Goal: Task Accomplishment & Management: Complete application form

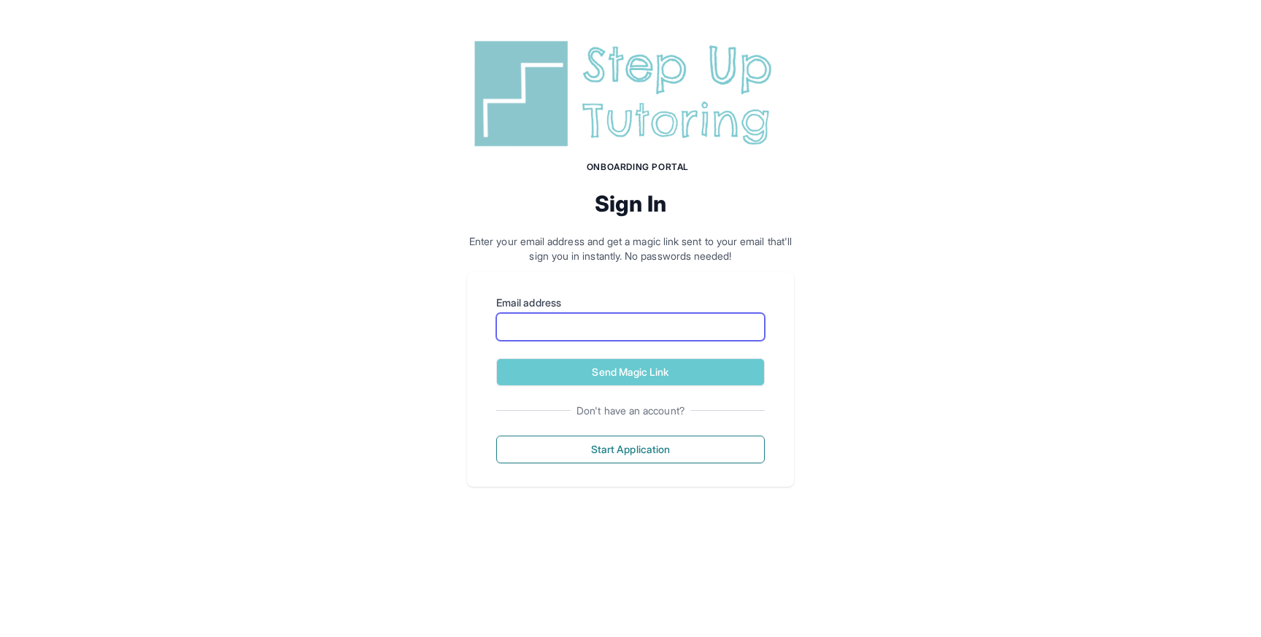
click at [670, 330] on input "Email address" at bounding box center [630, 327] width 268 height 28
click at [0, 522] on com-1password-button at bounding box center [0, 522] width 0 height 0
type input "**********"
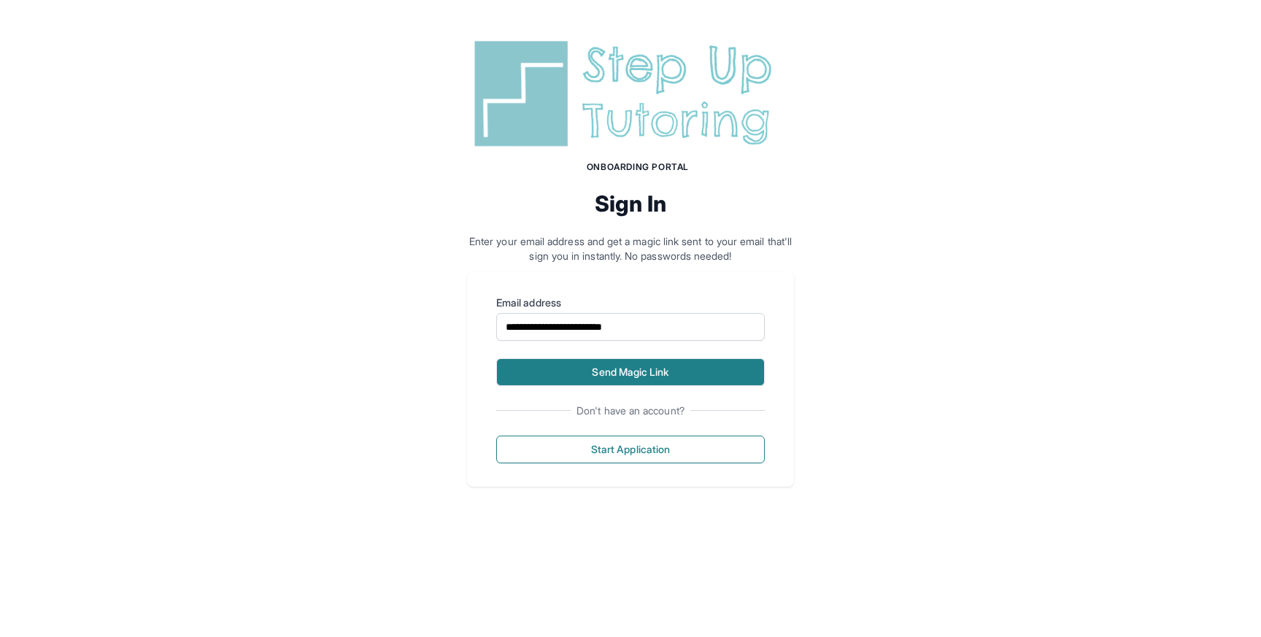
click at [621, 371] on button "Send Magic Link" at bounding box center [630, 372] width 268 height 28
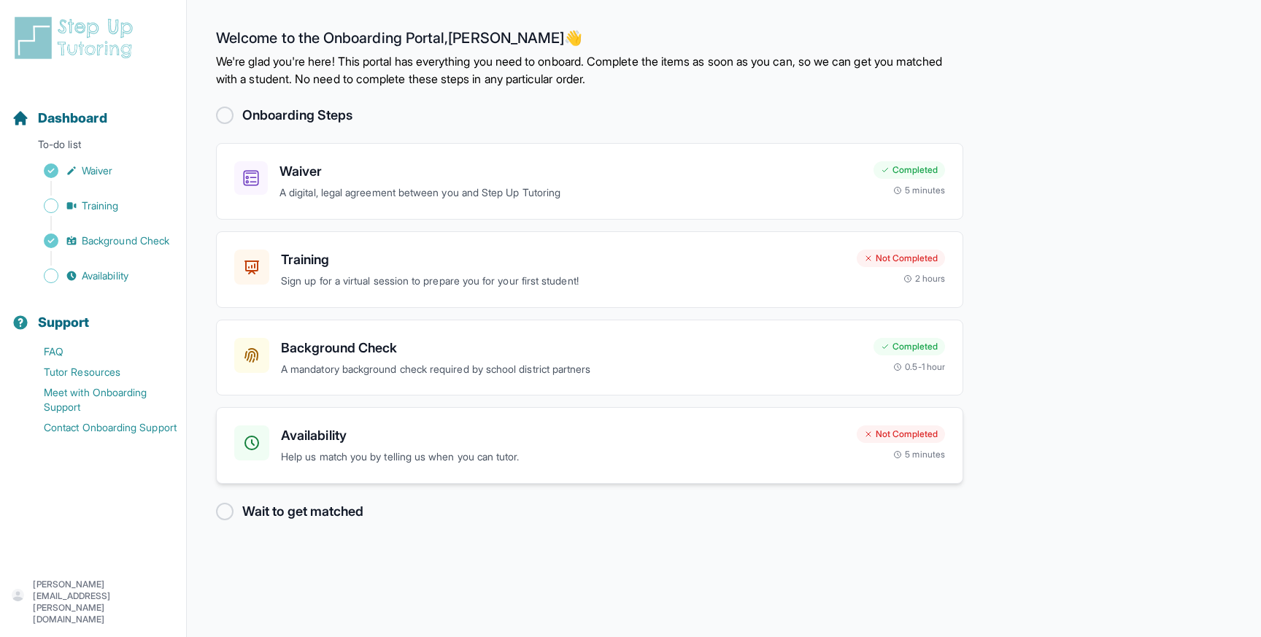
click at [338, 436] on h3 "Availability" at bounding box center [563, 435] width 564 height 20
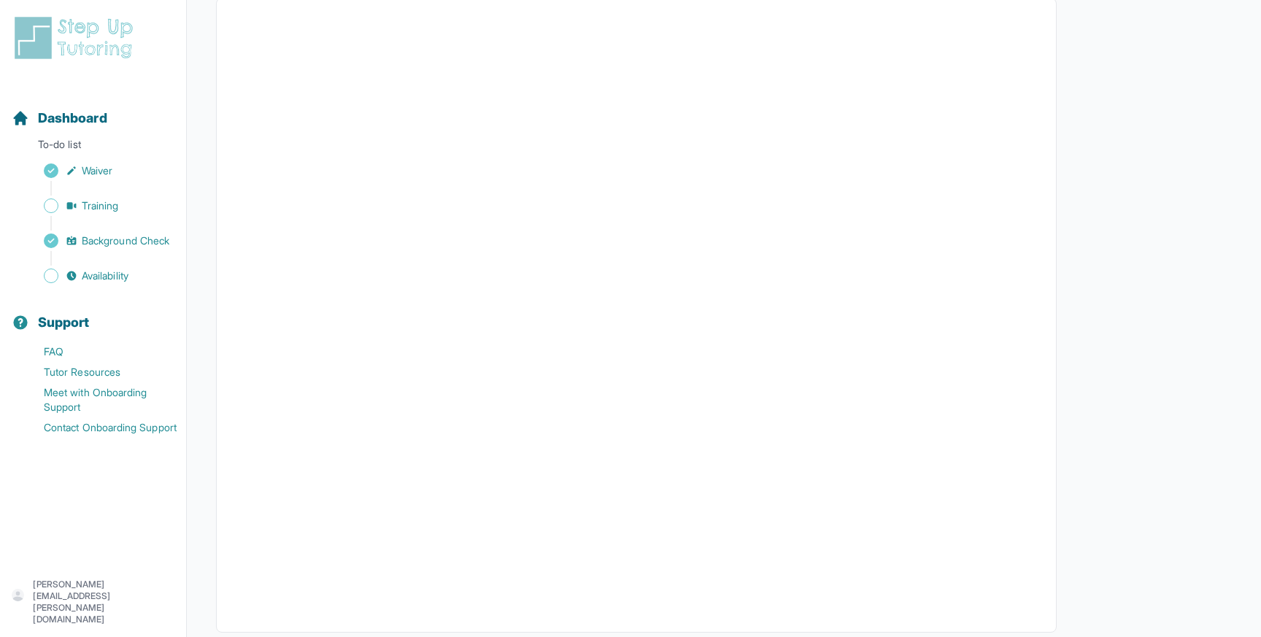
scroll to position [211, 0]
click at [102, 241] on span "Background Check" at bounding box center [126, 240] width 88 height 15
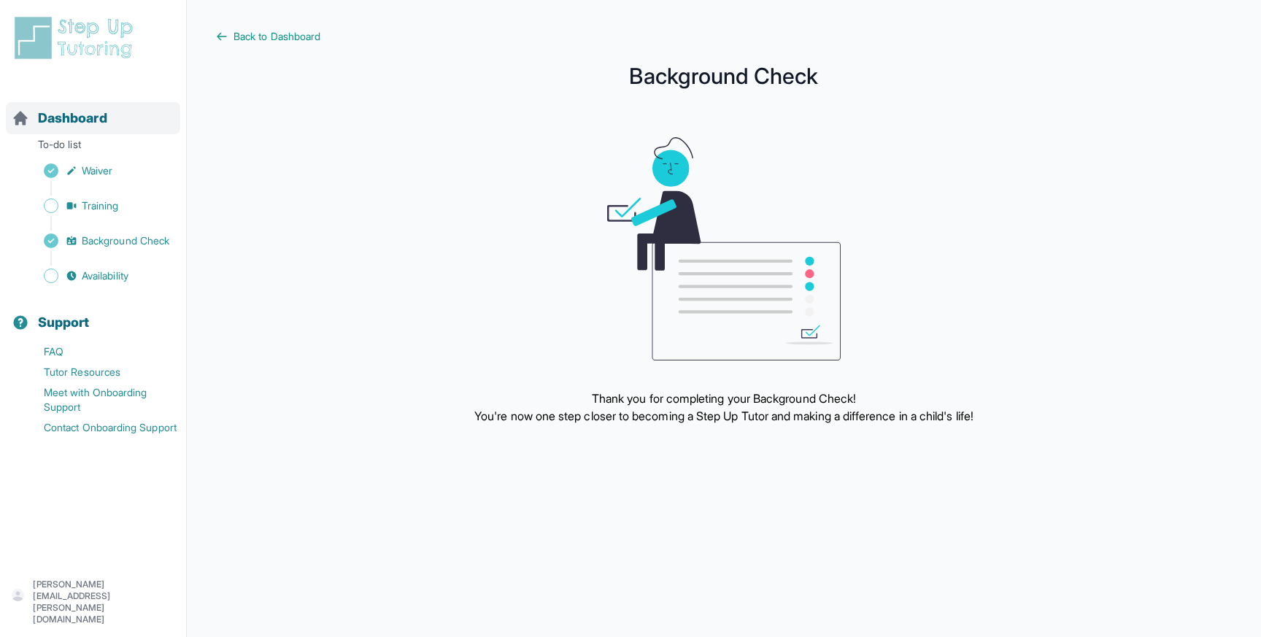
click at [75, 117] on span "Dashboard" at bounding box center [72, 118] width 69 height 20
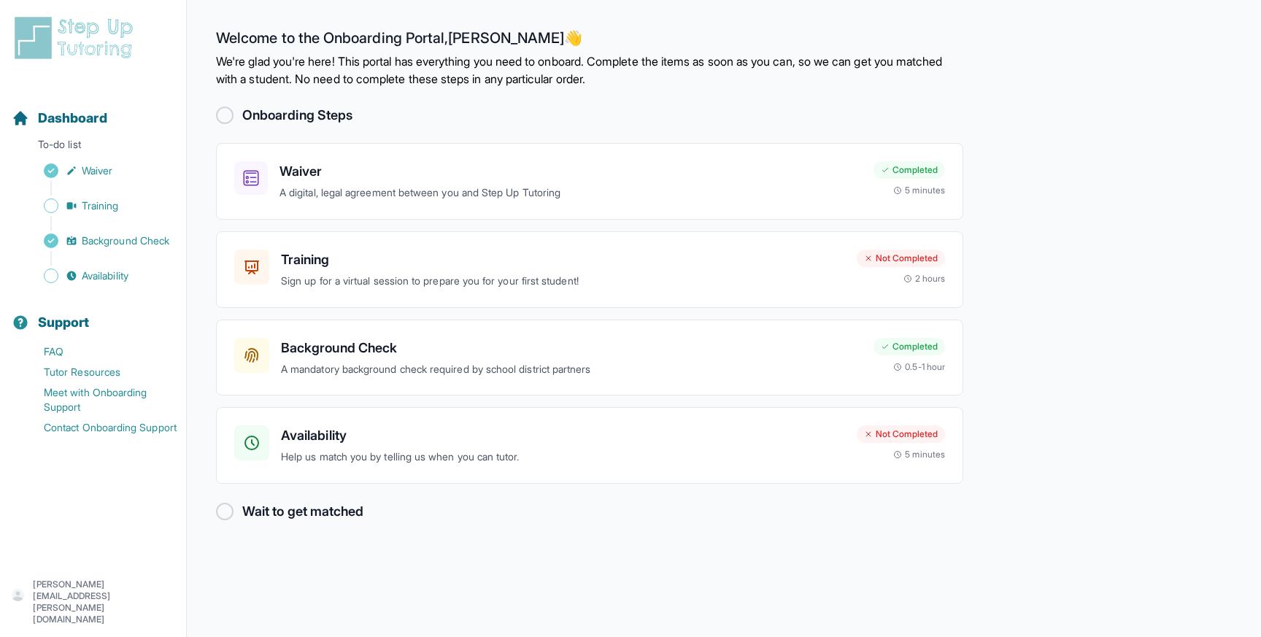
click at [222, 511] on div at bounding box center [225, 512] width 18 height 18
click at [492, 276] on p "Sign up for a virtual session to prepare you for your first student!" at bounding box center [563, 281] width 564 height 17
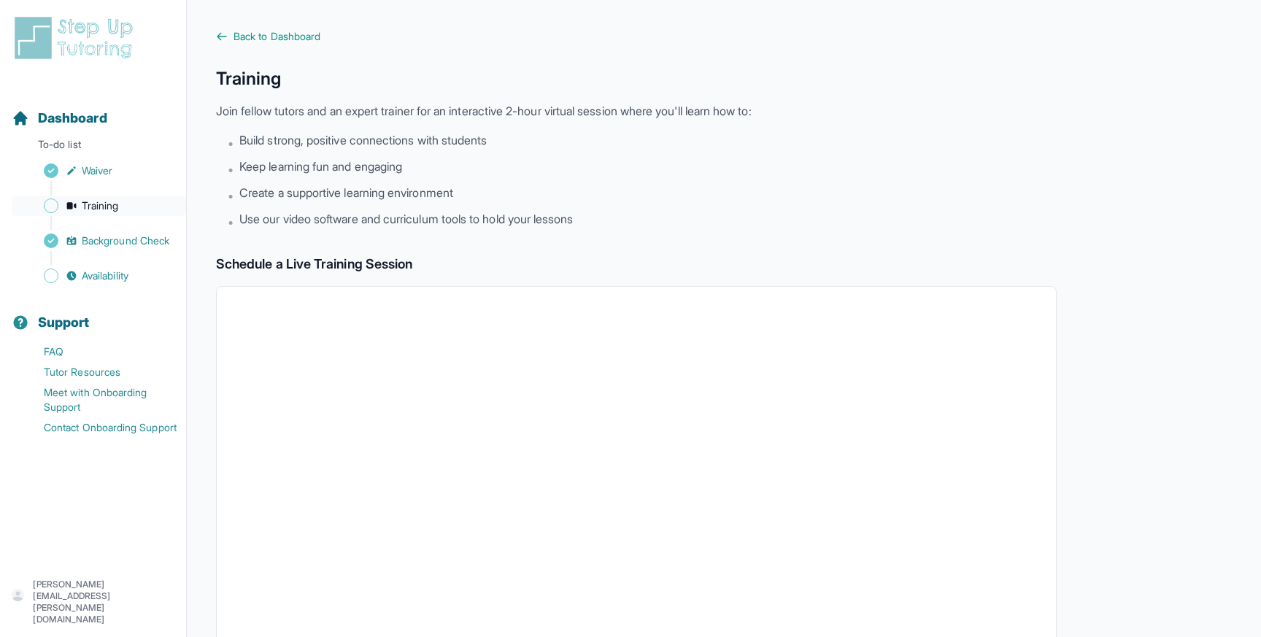
click at [97, 204] on span "Training" at bounding box center [100, 205] width 37 height 15
click at [93, 171] on span "Waiver" at bounding box center [97, 170] width 31 height 15
